Goal: Task Accomplishment & Management: Use online tool/utility

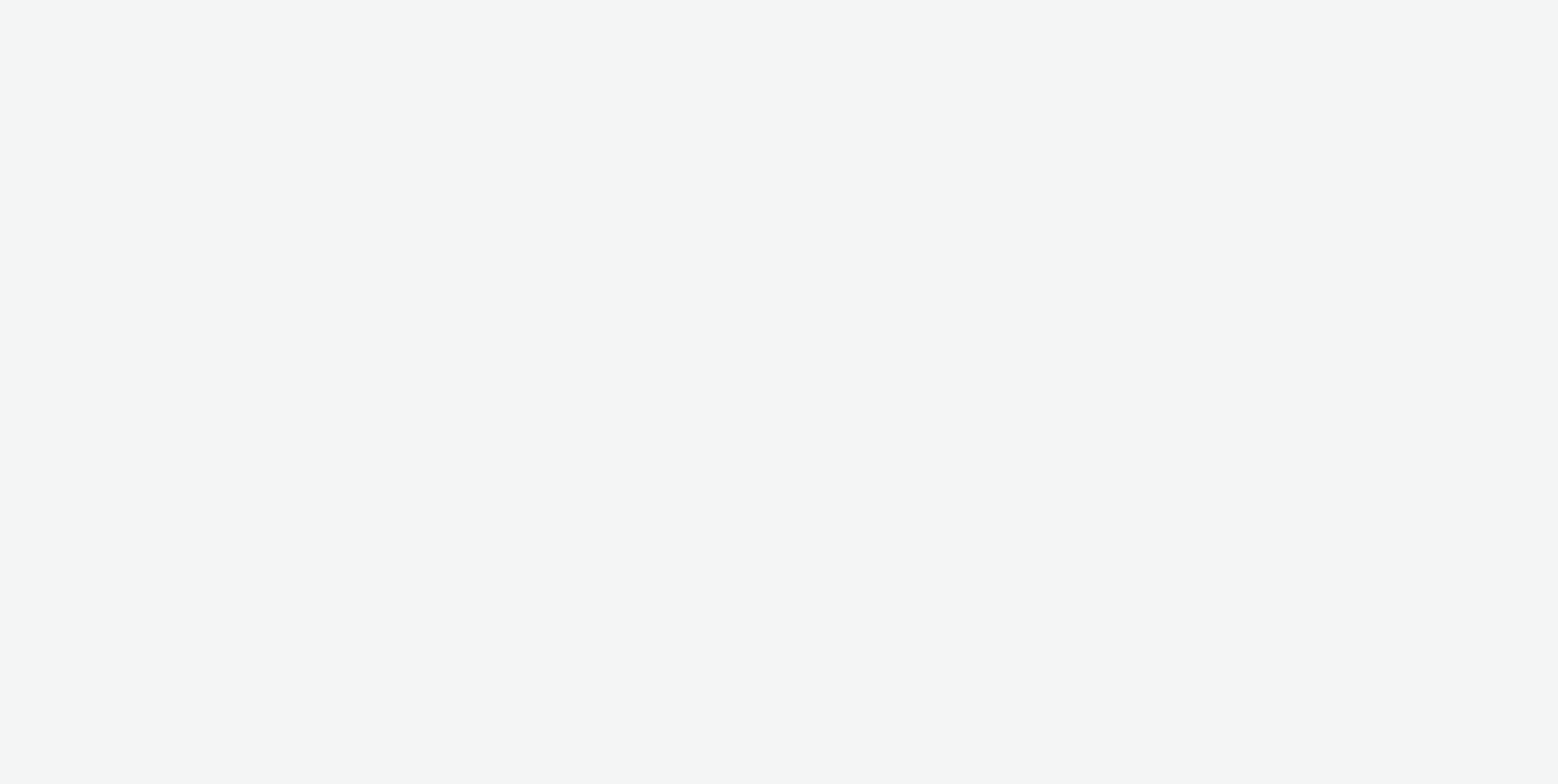
select select "9bcd8e0d-5764-4b89-88fe-b89ee02050ce"
select select "b9dae05b-e3f1-4ff2-954b-b373158465c4"
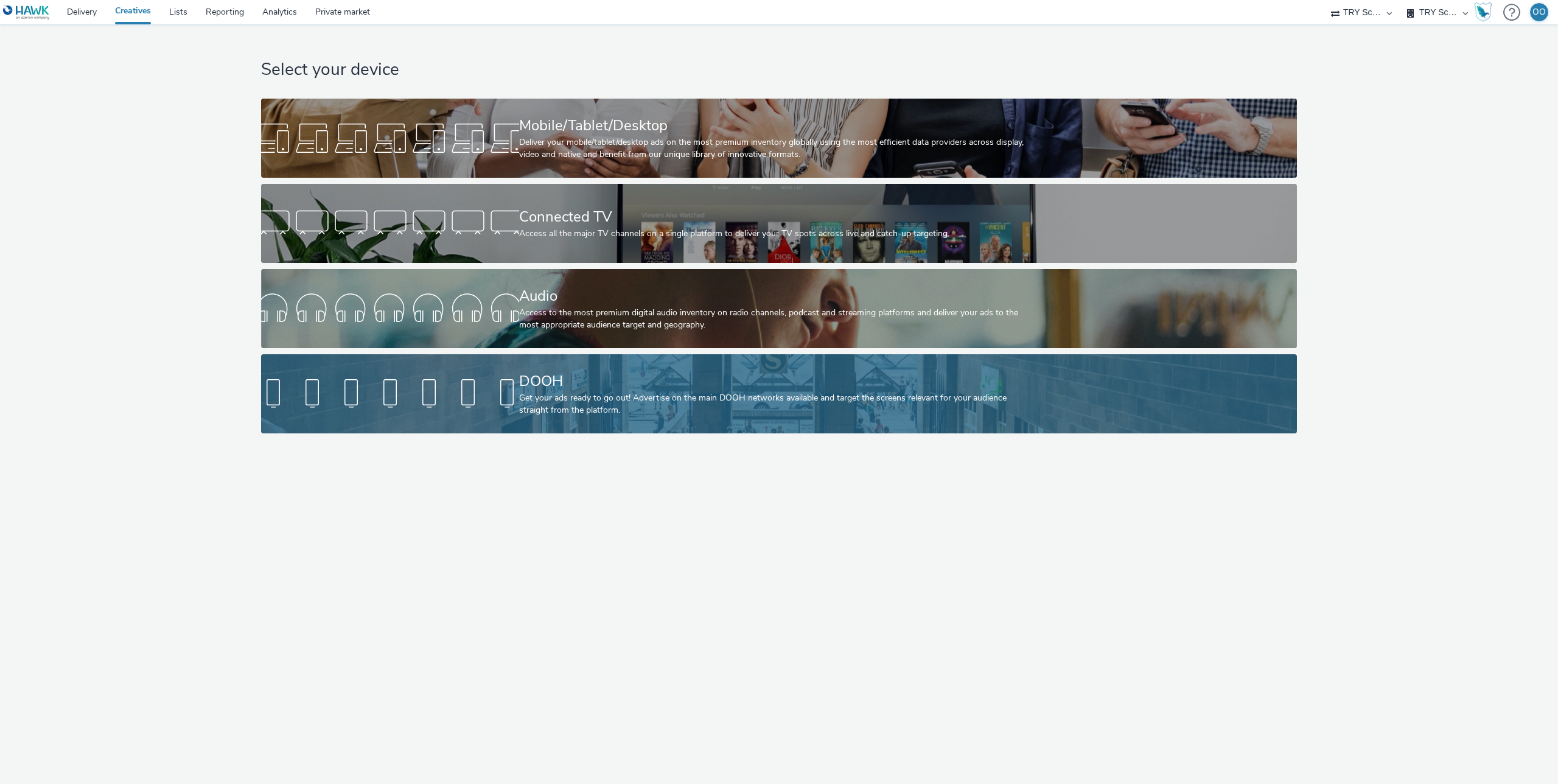
click at [497, 358] on link "DOOH Get your ads ready to go out! Advertise on the main DOOH networks availabl…" at bounding box center [779, 393] width 1036 height 79
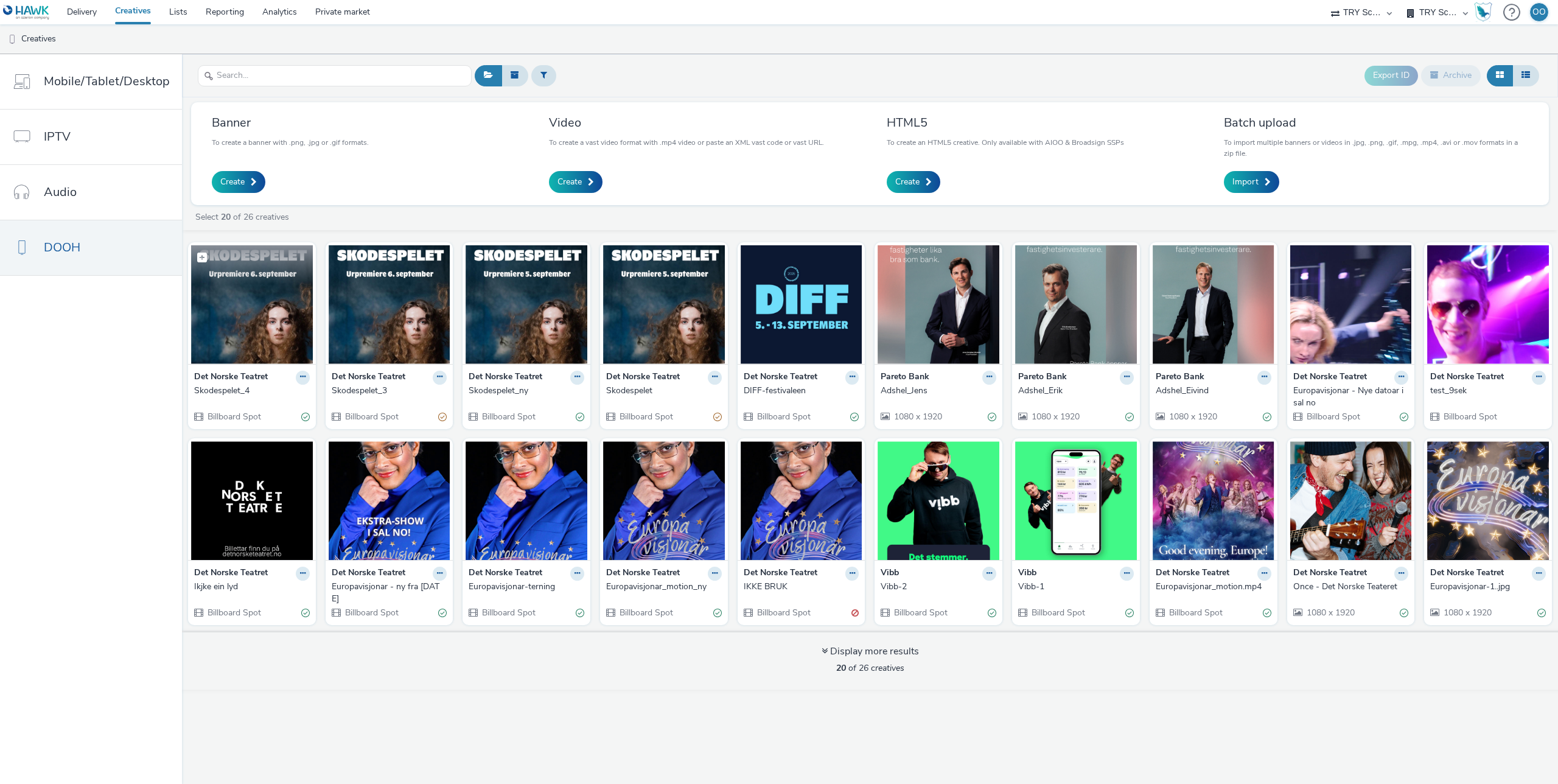
click at [259, 305] on img at bounding box center [252, 304] width 122 height 119
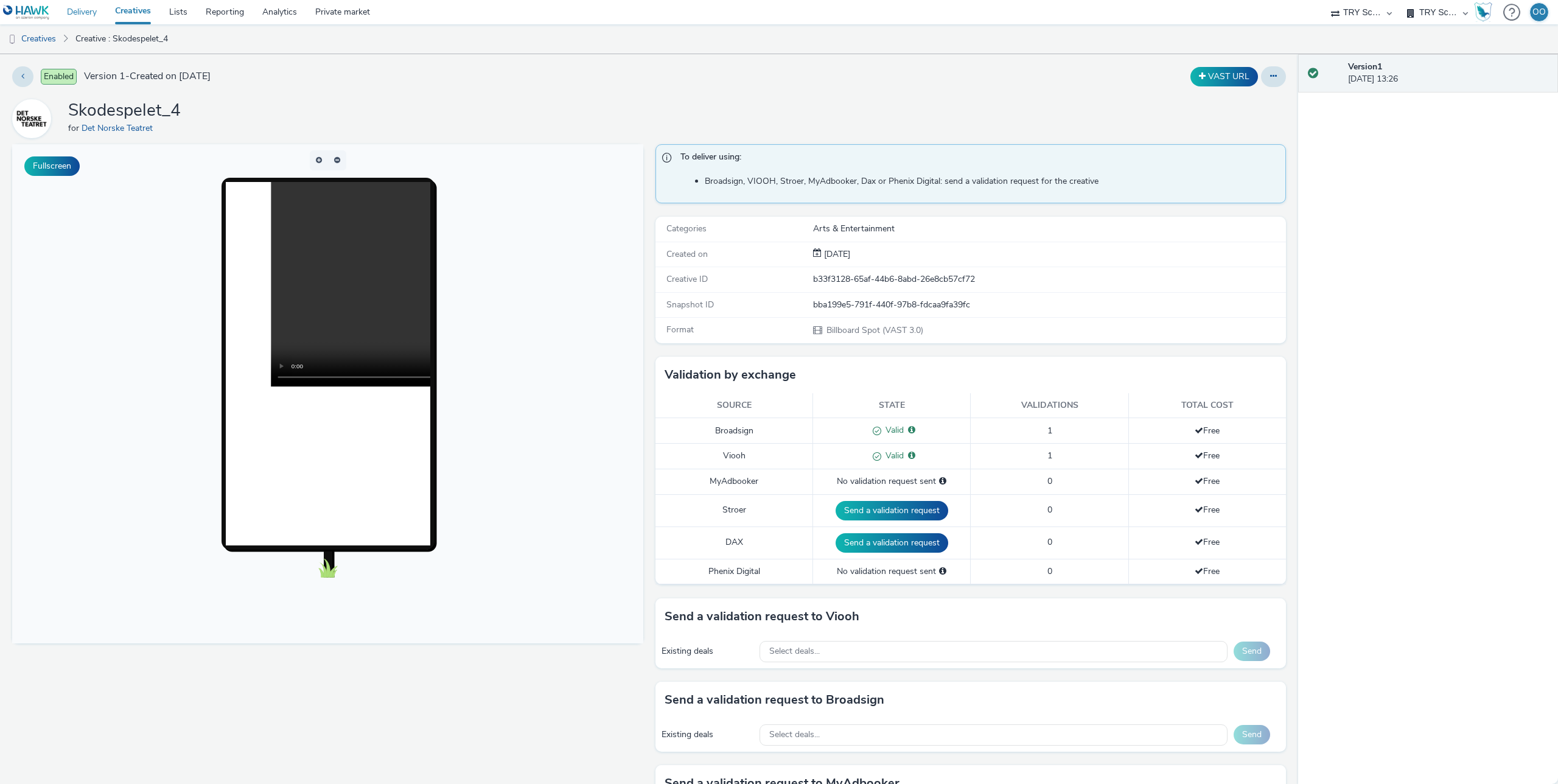
click at [88, 11] on link "Delivery" at bounding box center [82, 12] width 48 height 24
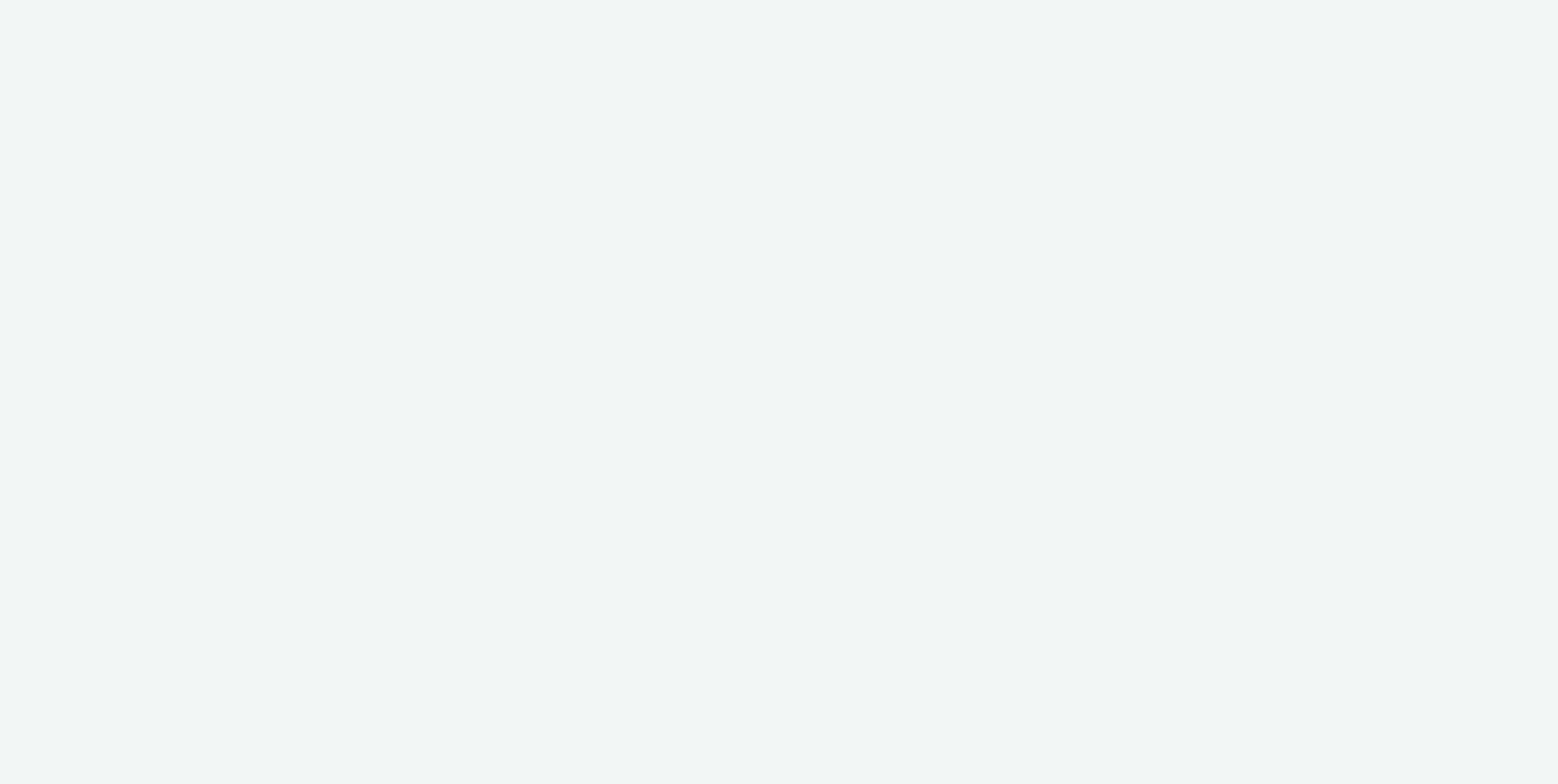
select select "ec8bba8d-6d40-4913-8bcc-46d5198776fd"
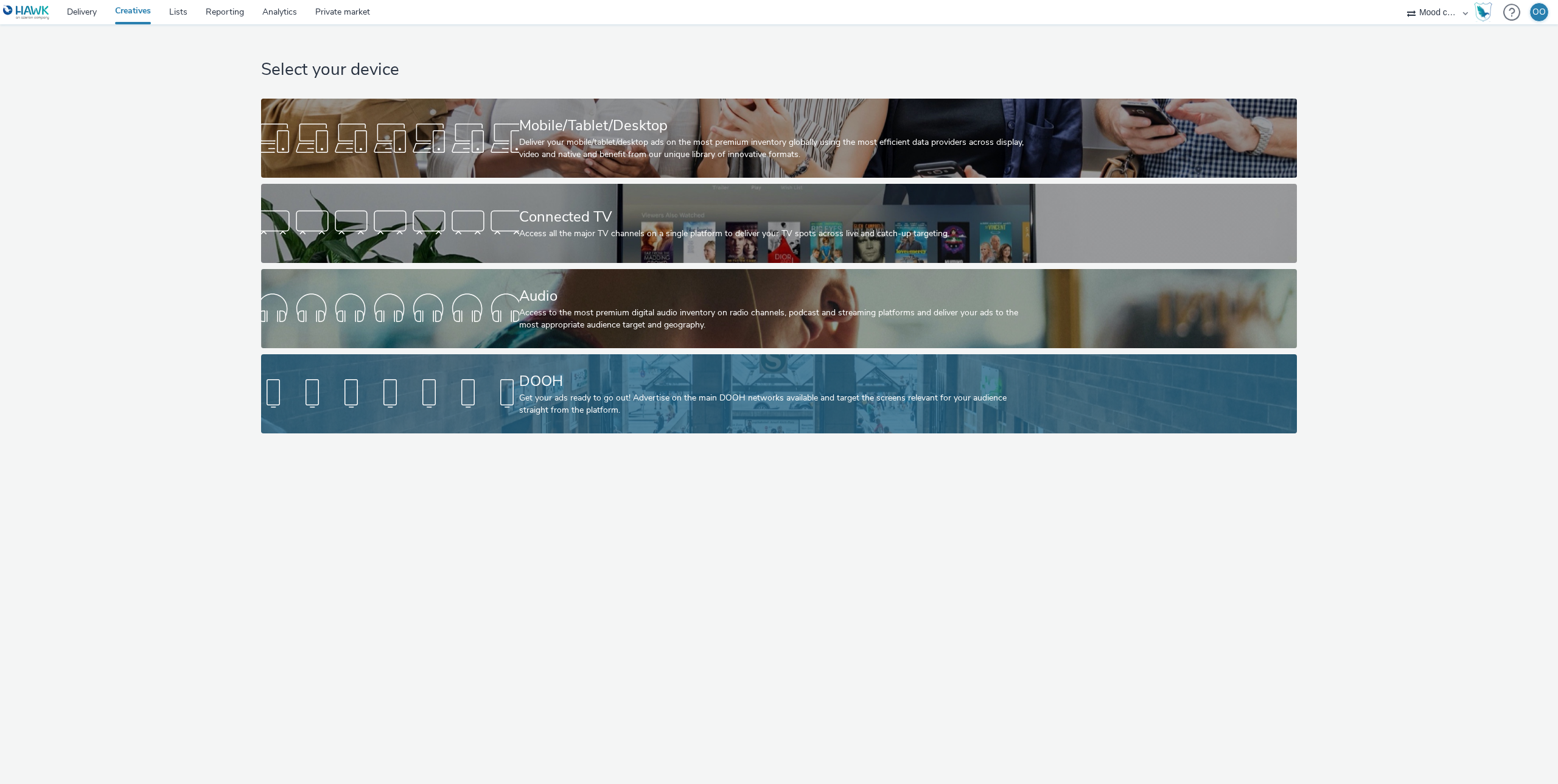
click at [567, 390] on div "DOOH" at bounding box center [777, 381] width 515 height 21
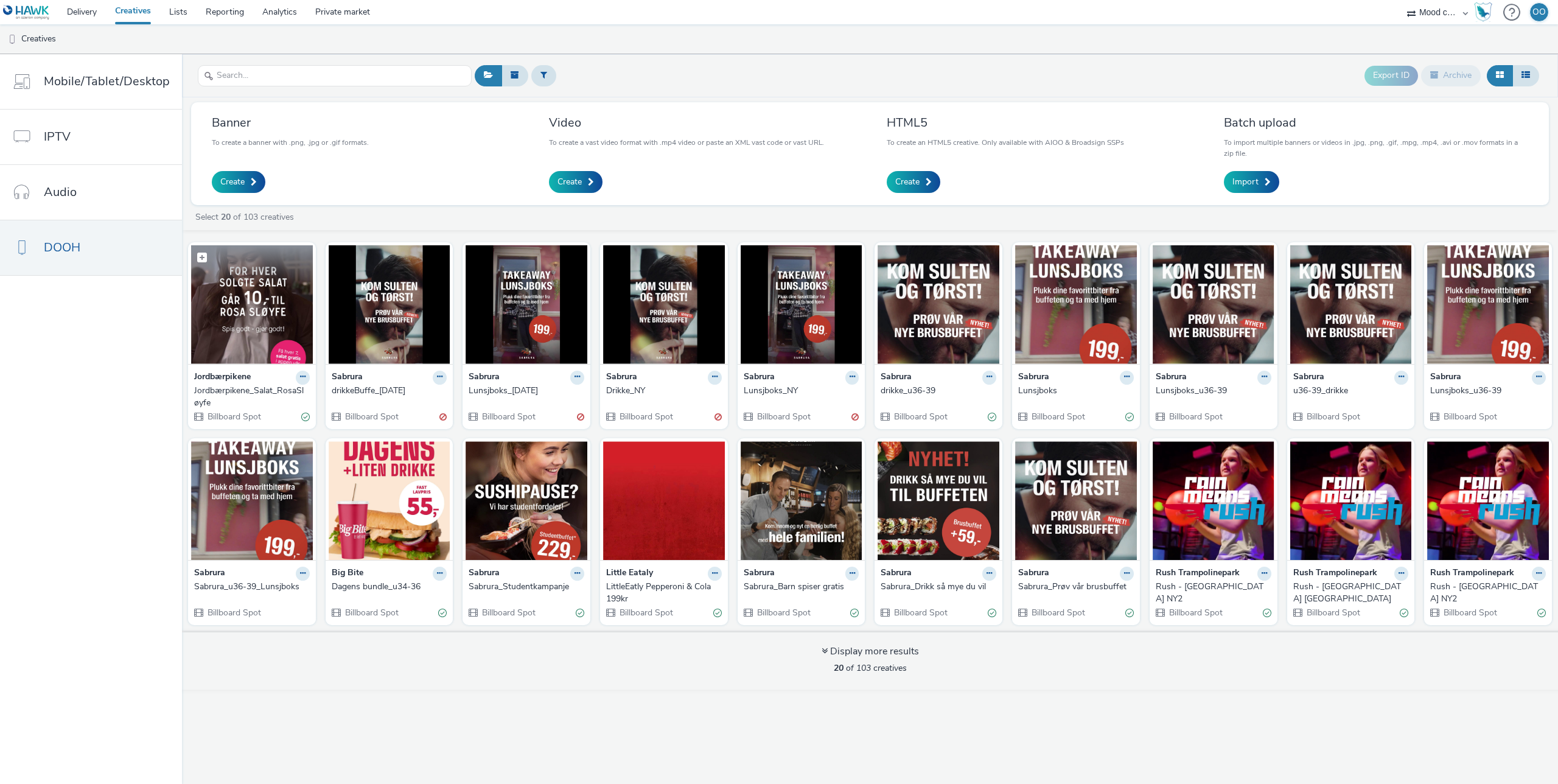
click at [233, 309] on img at bounding box center [252, 304] width 122 height 119
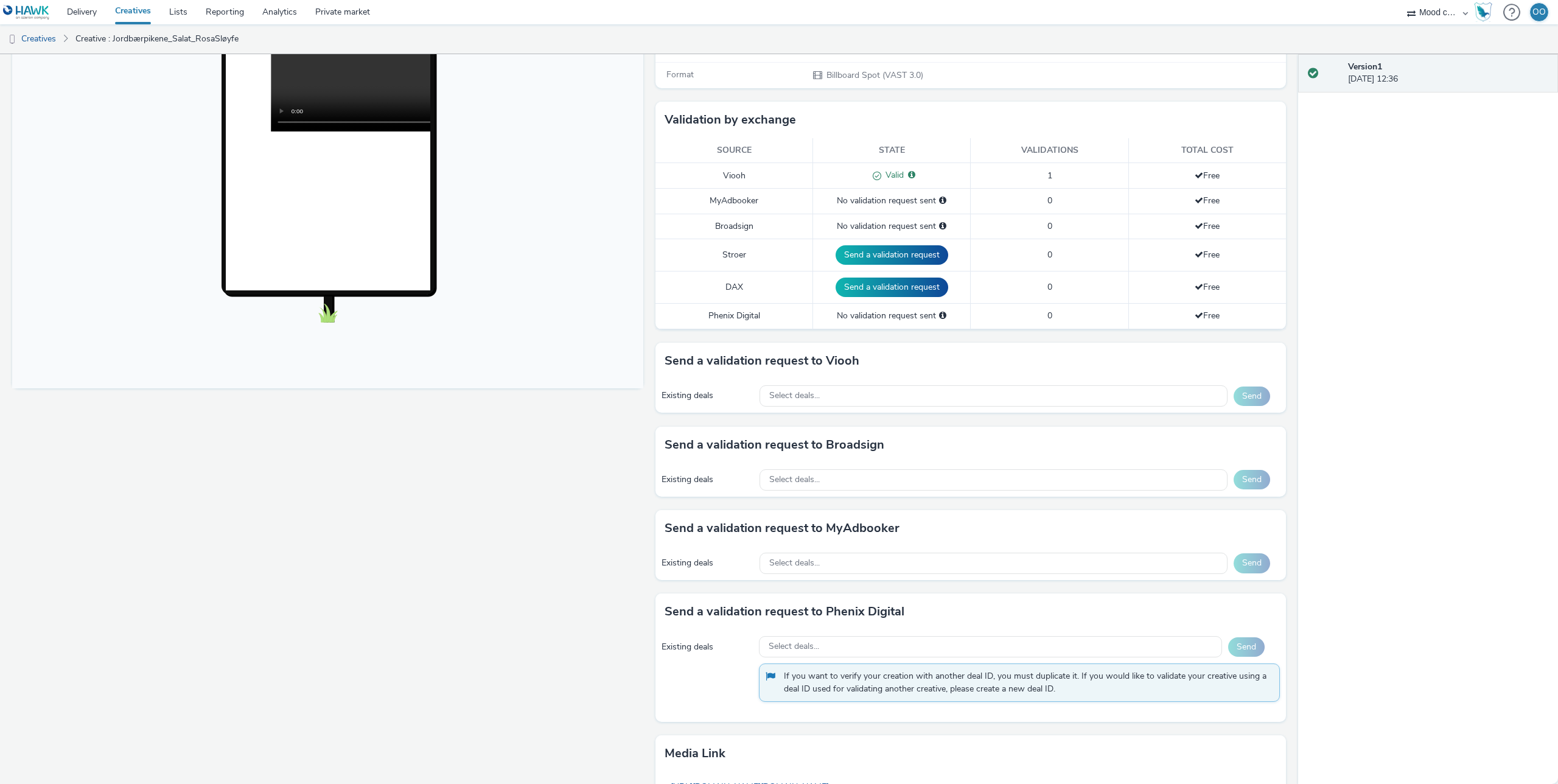
scroll to position [388, 0]
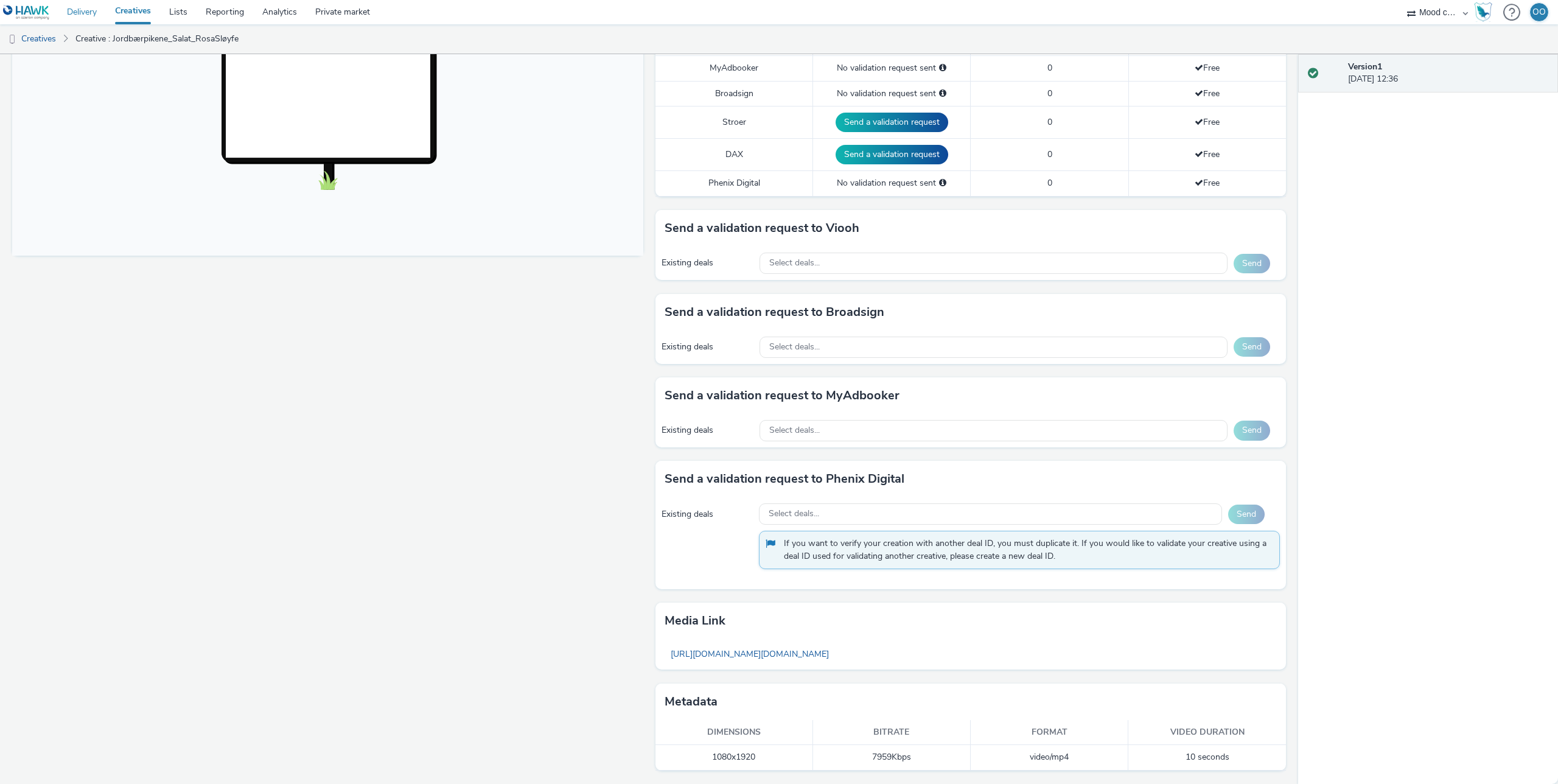
click at [81, 12] on link "Delivery" at bounding box center [82, 12] width 48 height 24
